Goal: Find specific page/section: Find specific page/section

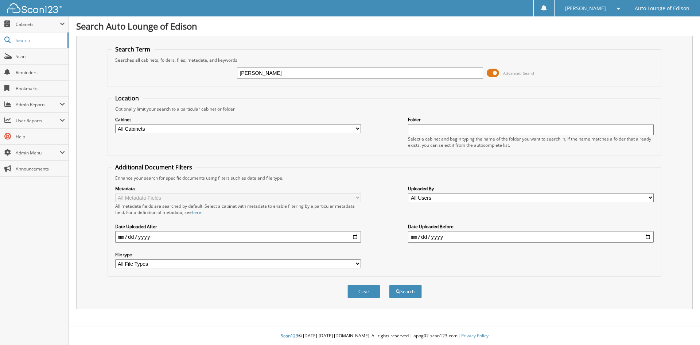
type input "[PERSON_NAME]"
click at [389, 284] on button "Search" at bounding box center [405, 290] width 33 height 13
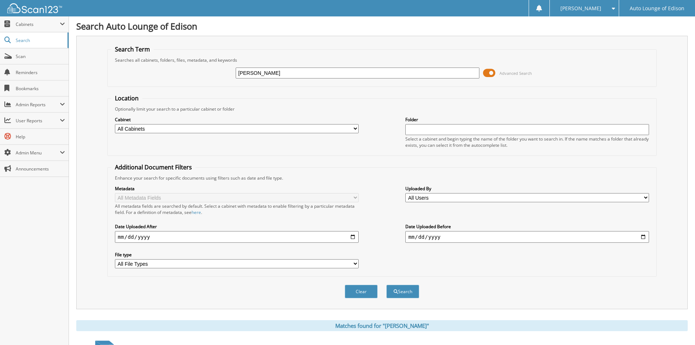
click at [158, 127] on select "All Cabinets A1 CAR DEALS ACCOUNTS PAYABLE COMPANY DOCS PARTS SERVICE RO TIME S…" at bounding box center [237, 128] width 244 height 9
select select "42421"
click at [115, 124] on select "All Cabinets A1 CAR DEALS ACCOUNTS PAYABLE COMPANY DOCS PARTS SERVICE RO TIME S…" at bounding box center [237, 128] width 244 height 9
click at [404, 293] on button "Search" at bounding box center [402, 290] width 33 height 13
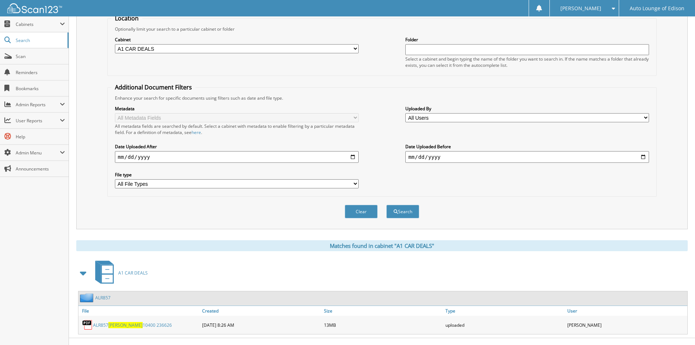
scroll to position [92, 0]
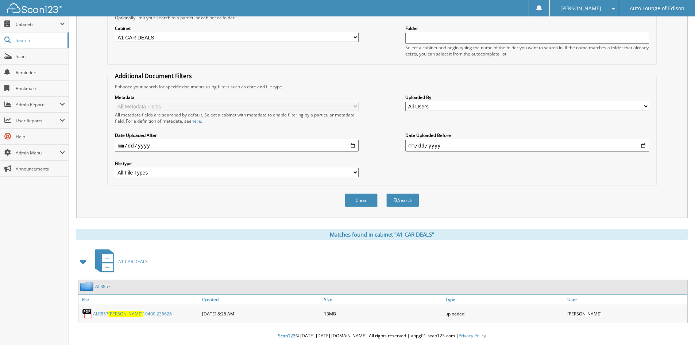
click at [103, 289] on link "ALR857" at bounding box center [102, 286] width 15 height 6
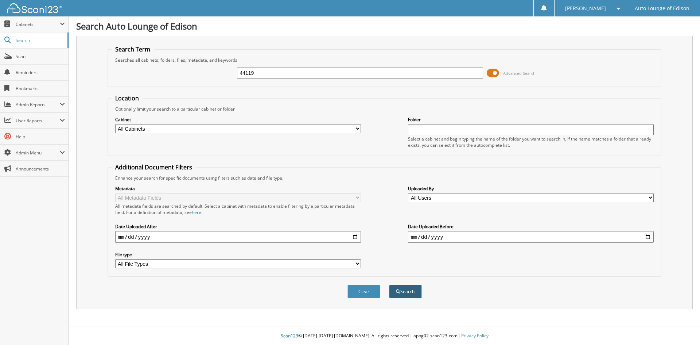
type input "44119"
click at [411, 290] on button "Search" at bounding box center [405, 290] width 33 height 13
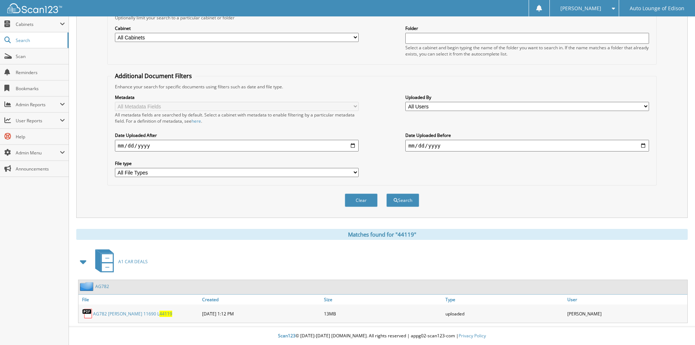
click at [99, 286] on link "AG782" at bounding box center [102, 286] width 14 height 6
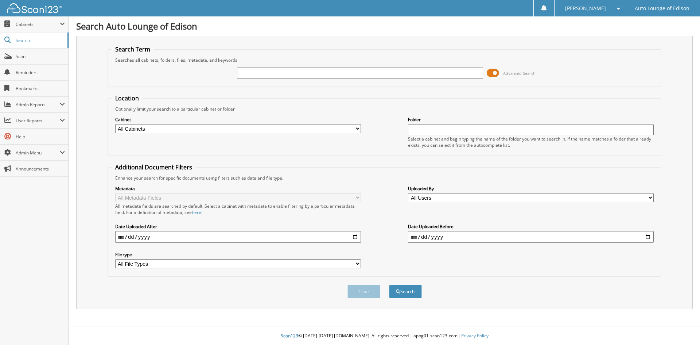
click at [419, 74] on input "text" at bounding box center [360, 72] width 246 height 11
type input "005401"
click at [389, 284] on button "Search" at bounding box center [405, 290] width 33 height 13
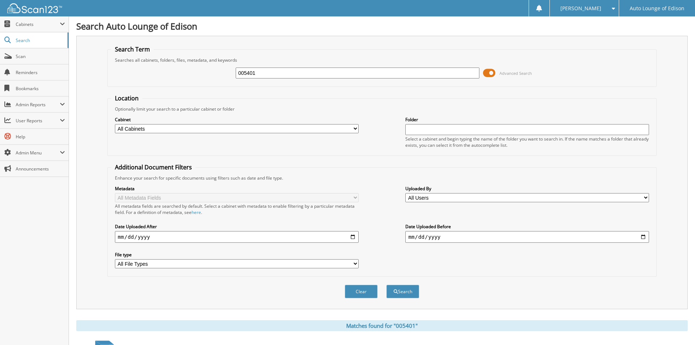
scroll to position [92, 0]
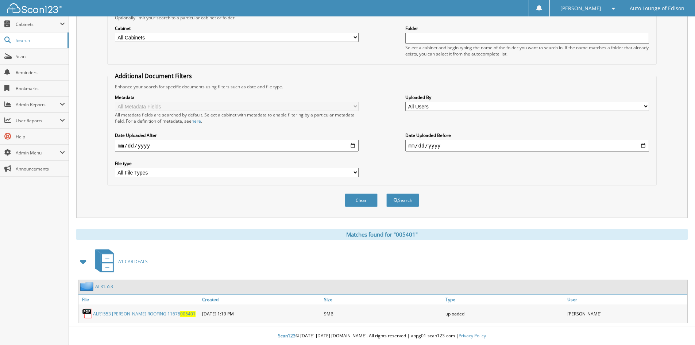
click at [102, 285] on link "ALR1553" at bounding box center [104, 286] width 18 height 6
